Goal: Information Seeking & Learning: Learn about a topic

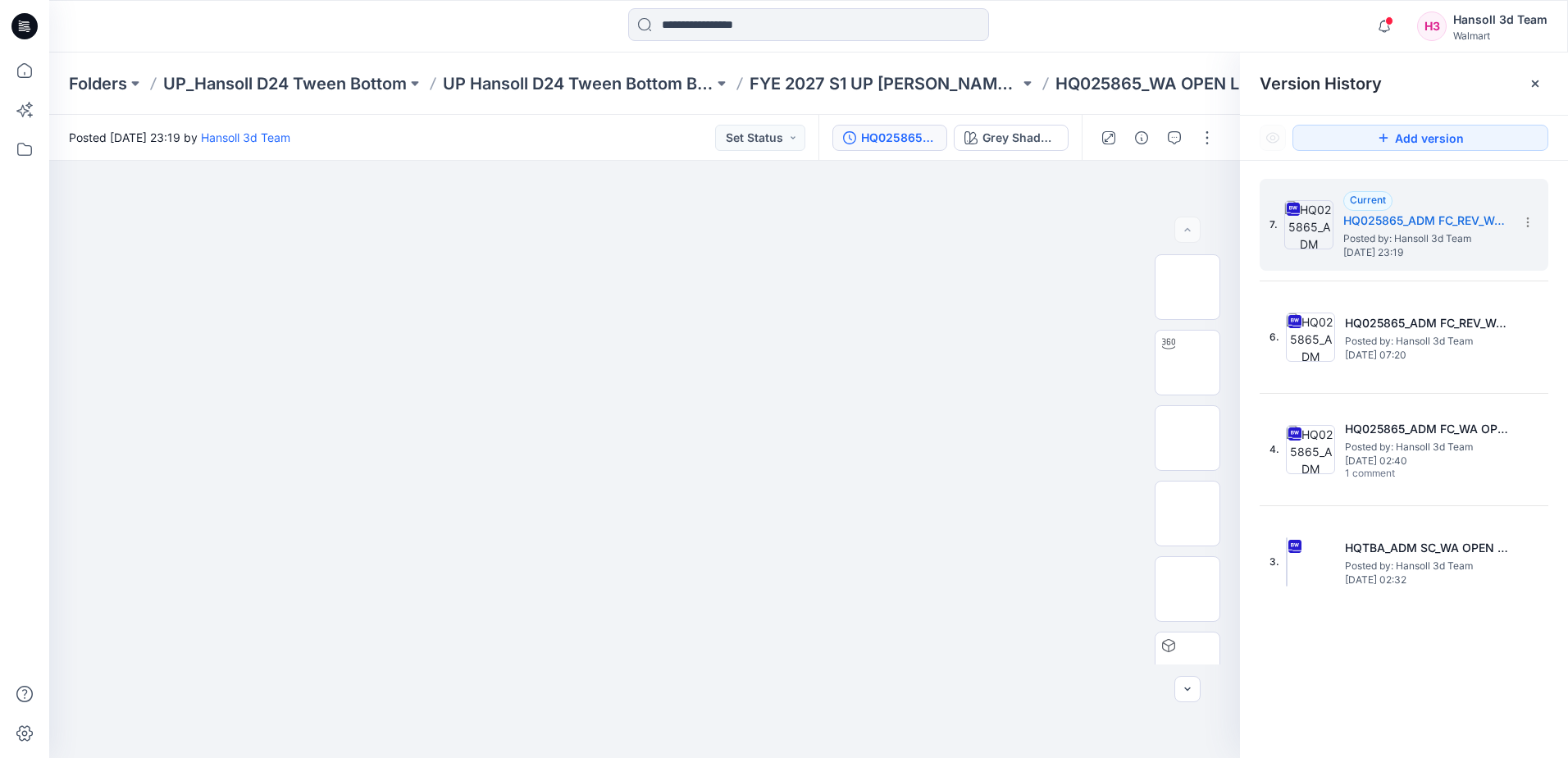
click at [736, 37] on input at bounding box center [809, 25] width 361 height 33
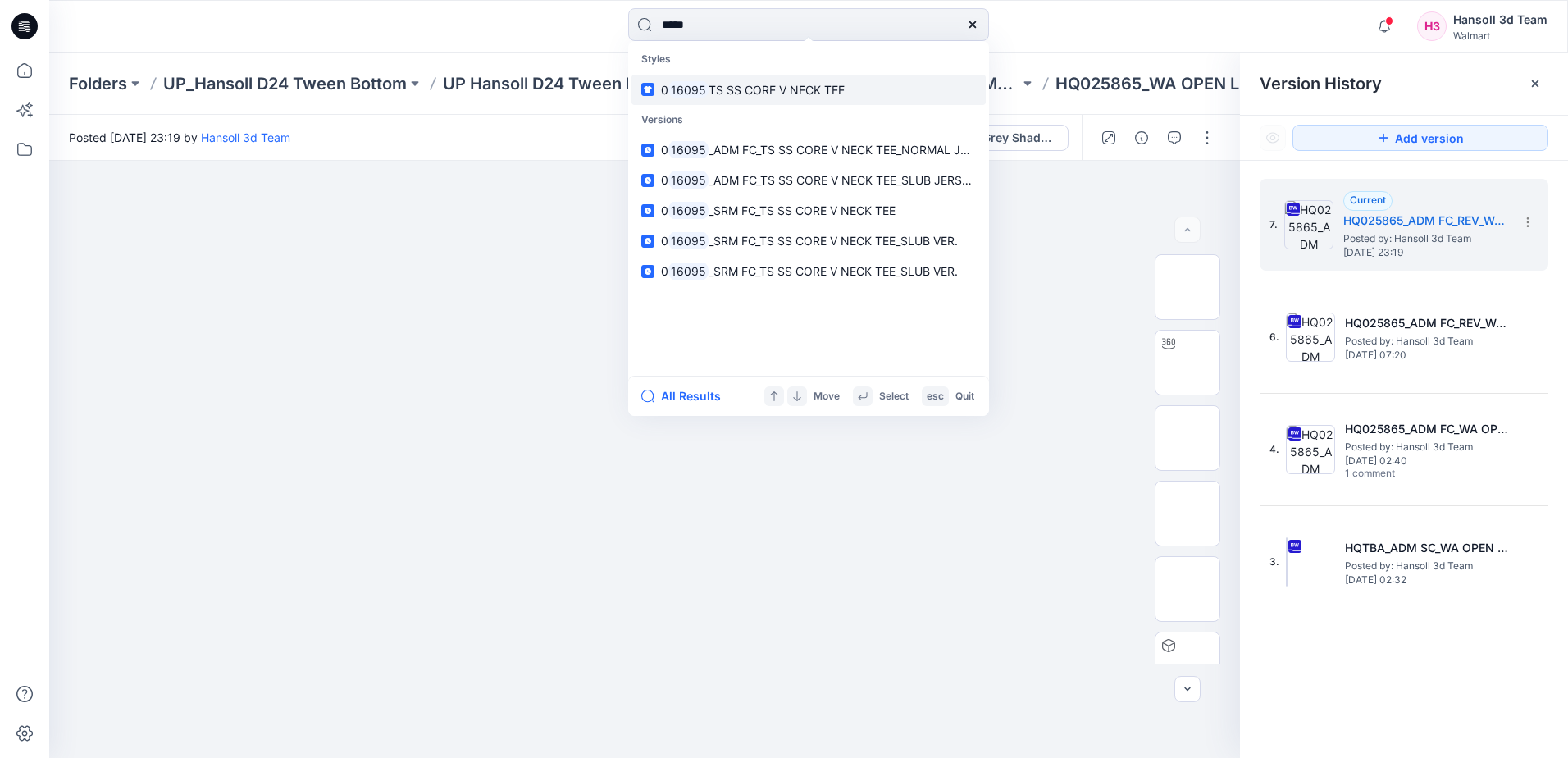
type input "*****"
click at [728, 99] on link "0 16095 TS SS CORE V NECK TEE" at bounding box center [808, 90] width 354 height 31
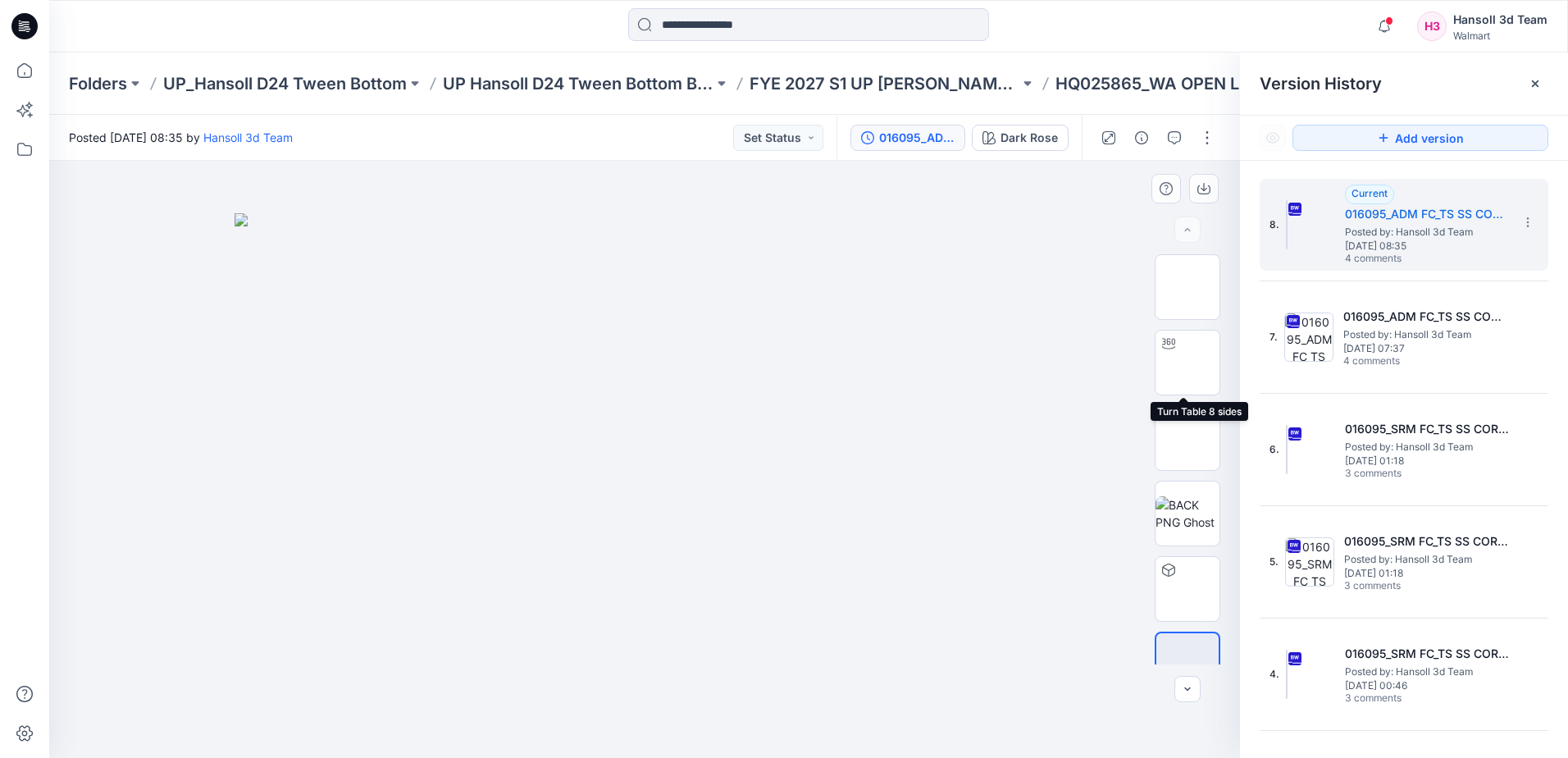
drag, startPoint x: 1181, startPoint y: 364, endPoint x: 1109, endPoint y: 681, distance: 325.1
click at [1181, 364] on img at bounding box center [1187, 363] width 64 height 52
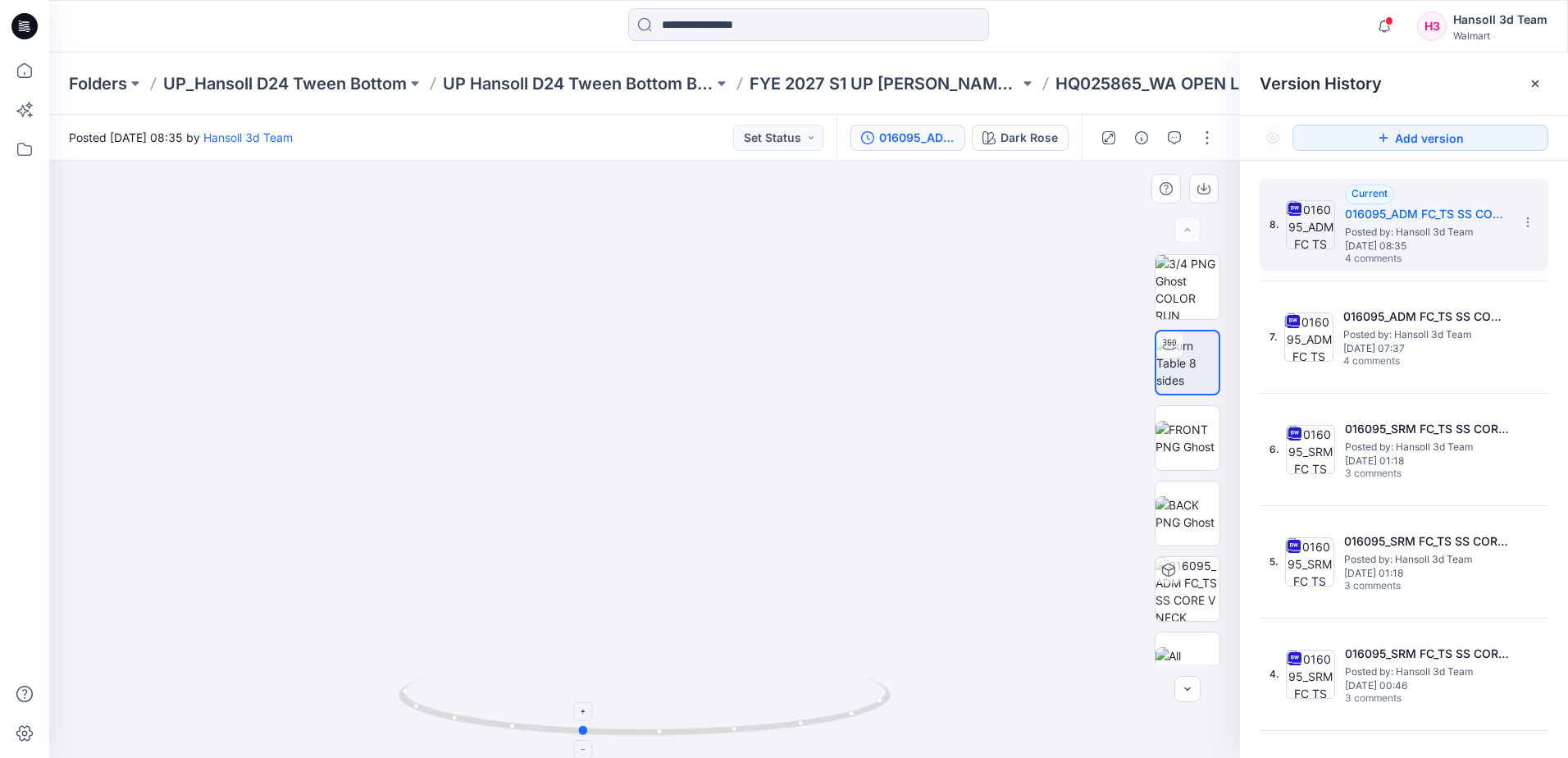
drag, startPoint x: 781, startPoint y: 724, endPoint x: 719, endPoint y: 726, distance: 62.0
click at [719, 726] on icon at bounding box center [646, 709] width 496 height 61
drag, startPoint x: 1181, startPoint y: 362, endPoint x: 1154, endPoint y: 373, distance: 29.2
click at [1181, 362] on img at bounding box center [1187, 363] width 62 height 52
drag, startPoint x: 686, startPoint y: 205, endPoint x: 698, endPoint y: 118, distance: 87.8
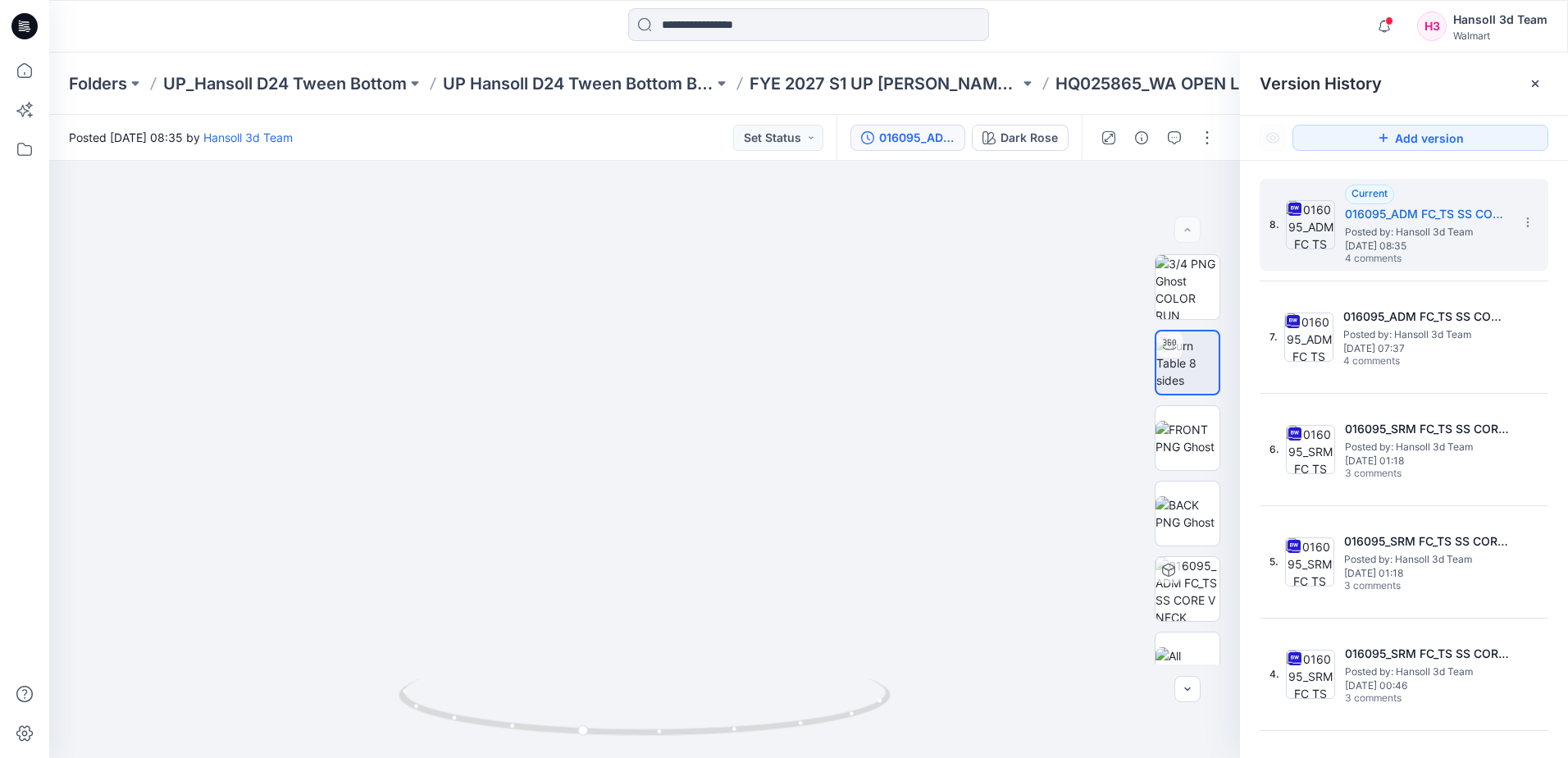
click at [698, 105] on div "Folders UP_Hansoll D24 Tween Bottom UP Hansoll D24 Tween Bottom Board FYE 2027 …" at bounding box center [808, 405] width 1519 height 705
click at [1176, 290] on img at bounding box center [1187, 287] width 64 height 64
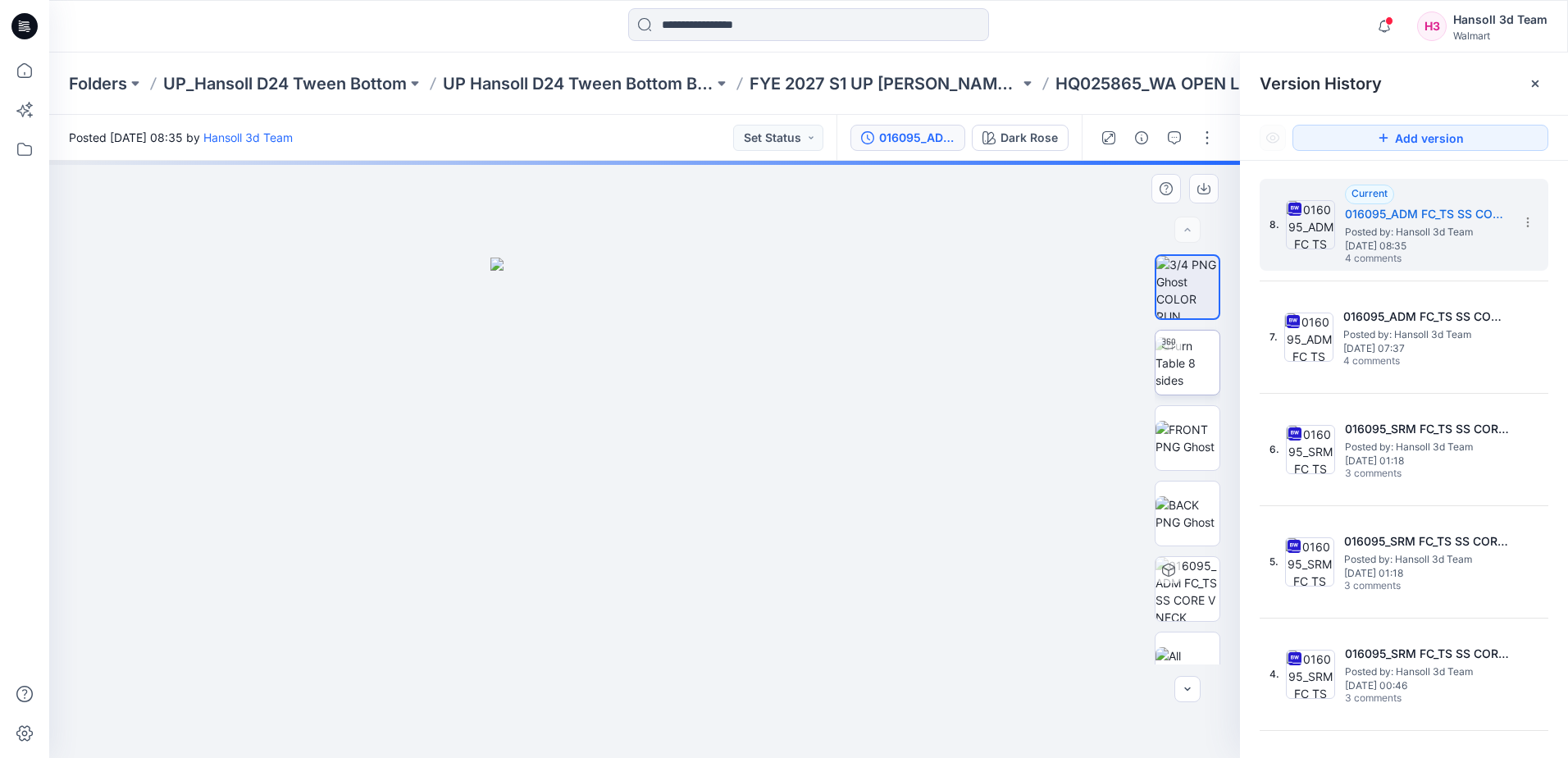
click at [1182, 371] on img at bounding box center [1187, 363] width 64 height 52
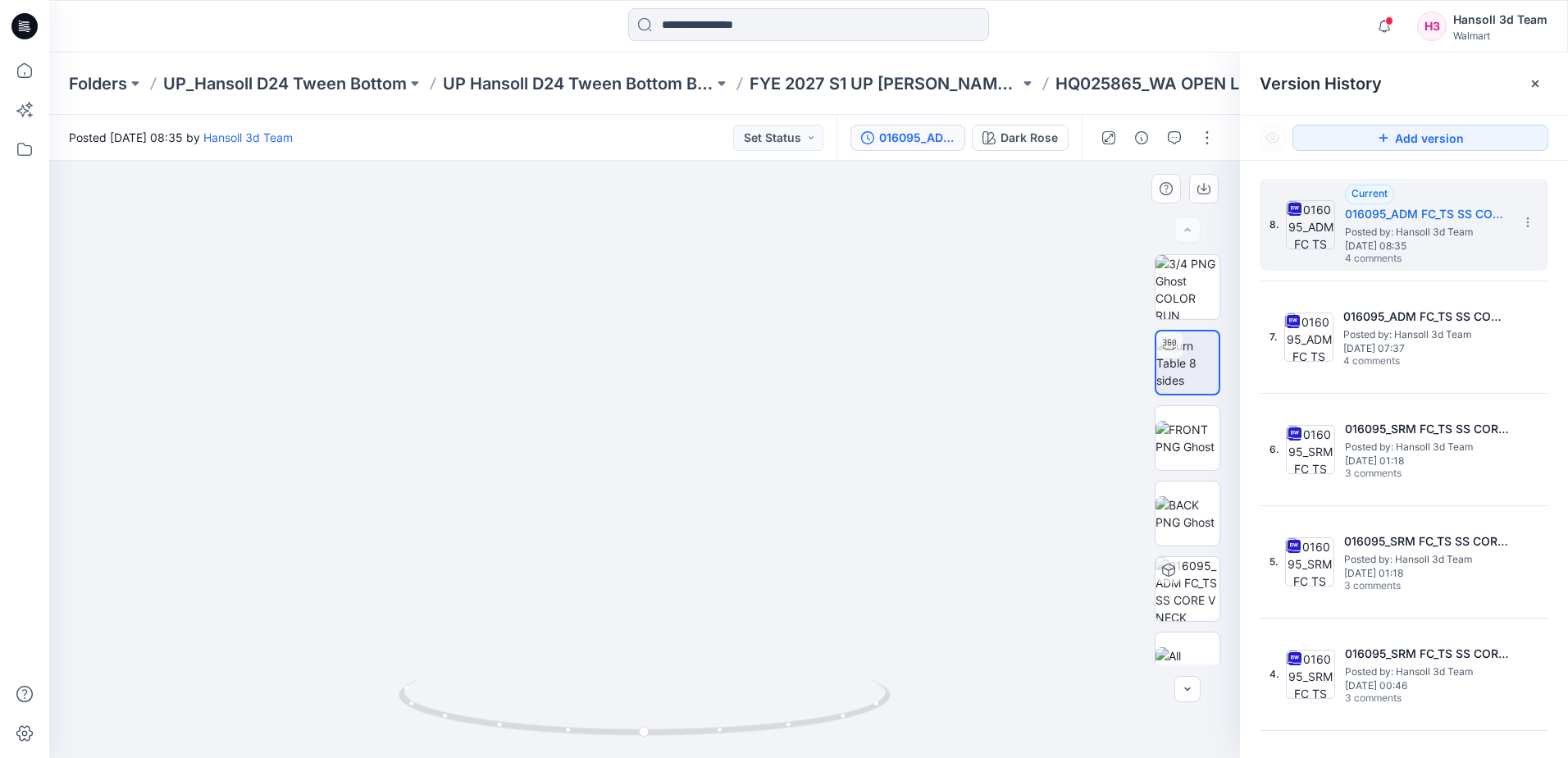
drag, startPoint x: 653, startPoint y: 460, endPoint x: 643, endPoint y: 355, distance: 105.5
click at [643, 355] on img at bounding box center [630, 171] width 1499 height 1172
click at [1174, 428] on img at bounding box center [1187, 438] width 64 height 35
